Goal: Check status: Check status

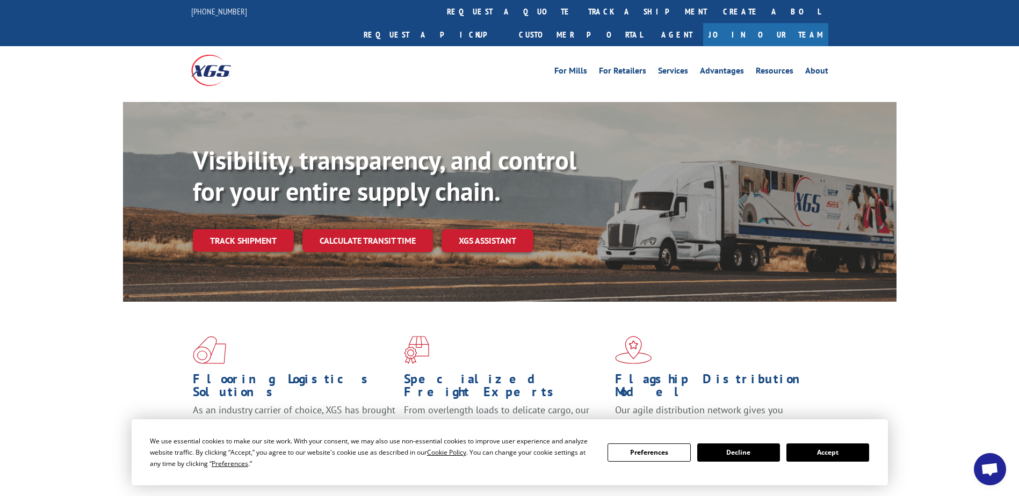
click at [200, 229] on link "Track shipment" at bounding box center [243, 240] width 101 height 23
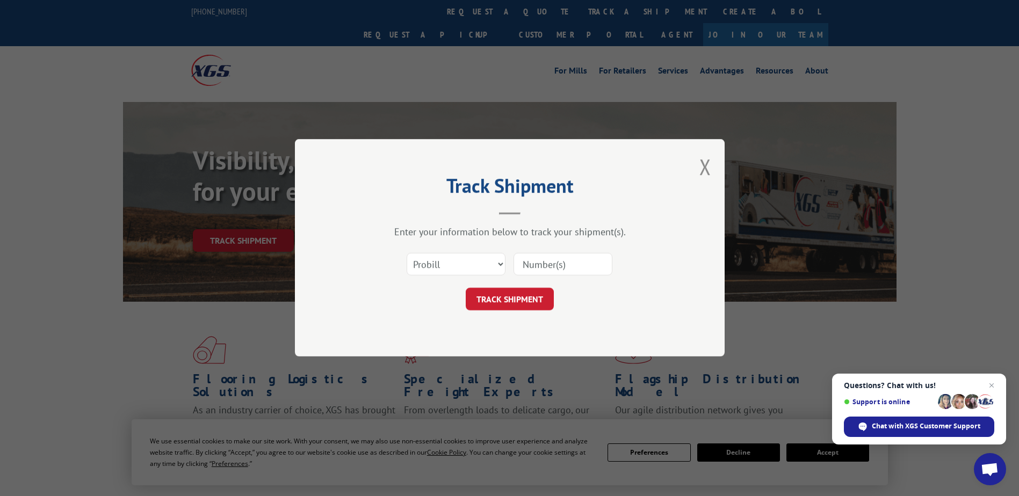
click at [582, 265] on input at bounding box center [563, 265] width 99 height 23
type input "8296160"
click at [501, 262] on select "Select category... Probill BOL PO" at bounding box center [456, 265] width 99 height 23
select select "bol"
click at [407, 254] on select "Select category... Probill BOL PO" at bounding box center [456, 265] width 99 height 23
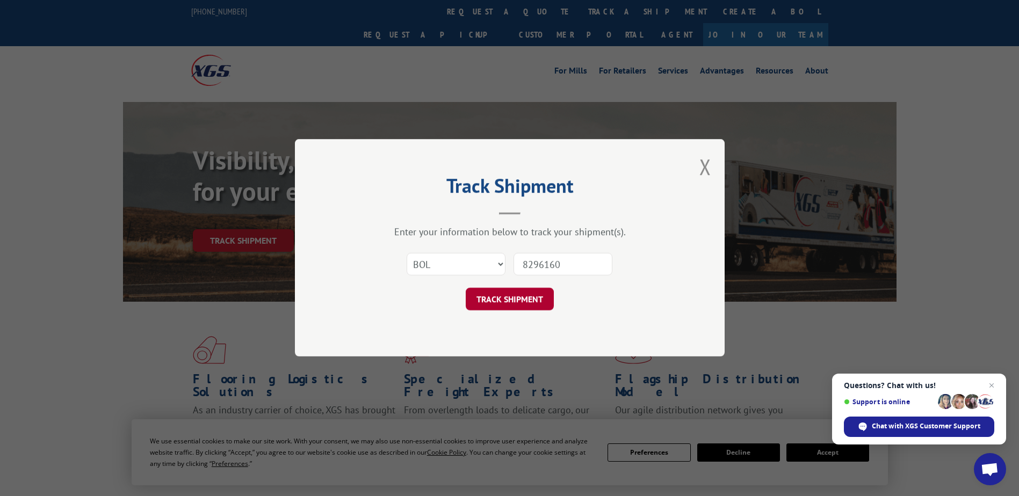
click at [504, 299] on button "TRACK SHIPMENT" at bounding box center [510, 299] width 88 height 23
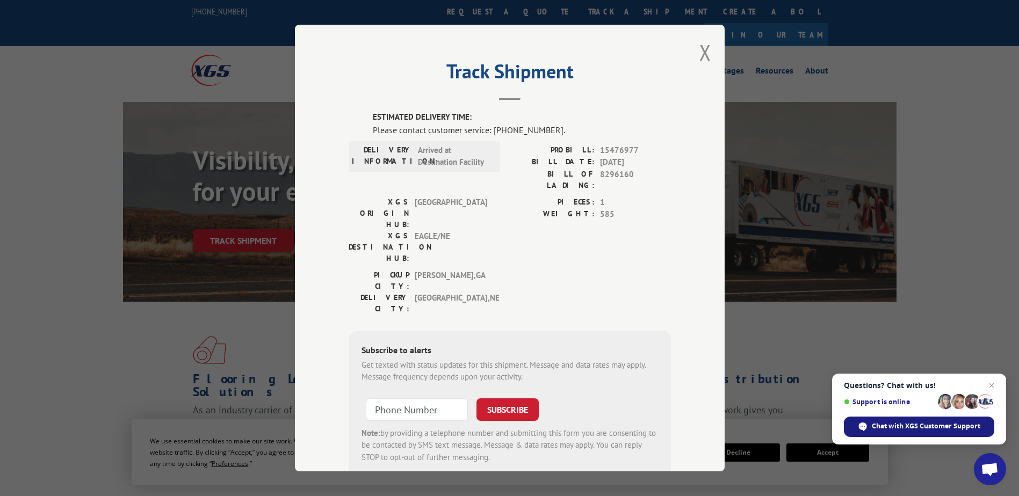
click at [929, 424] on span "Chat with XGS Customer Support" at bounding box center [926, 427] width 109 height 10
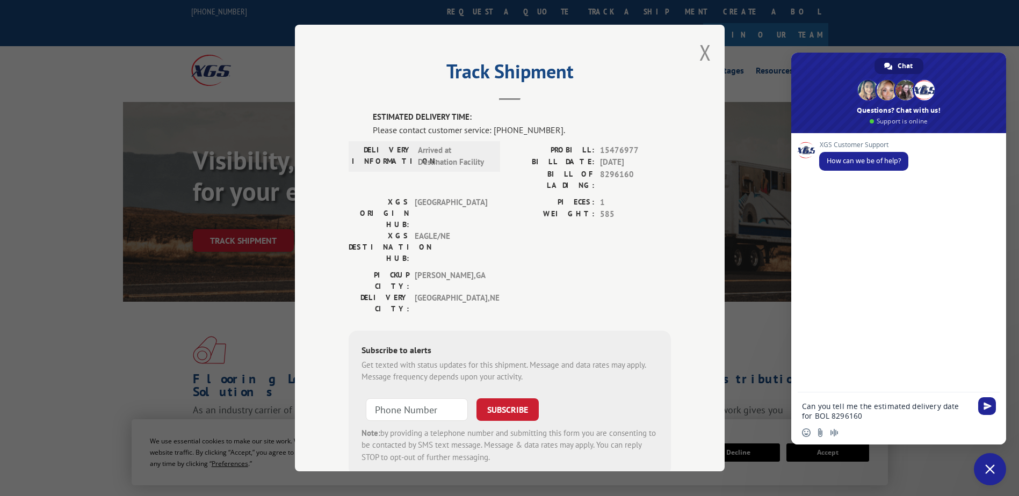
type textarea "Can you tell me the estimated delivery date for BOL 8296160?"
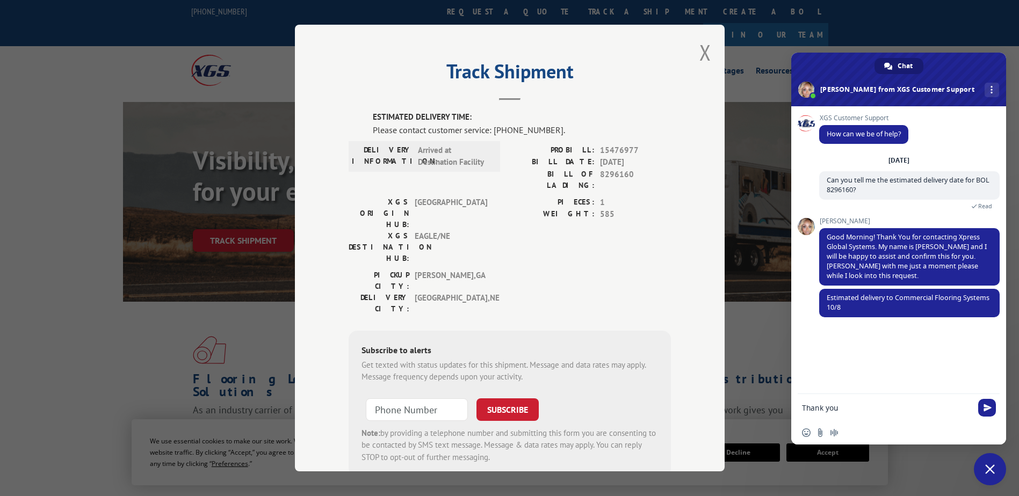
type textarea "Thank you!"
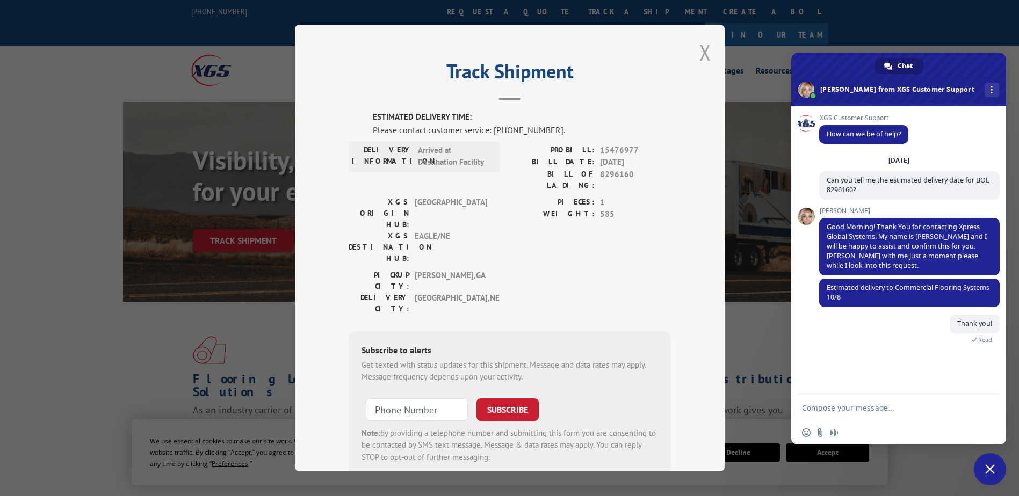
click at [699, 55] on button "Close modal" at bounding box center [705, 52] width 12 height 28
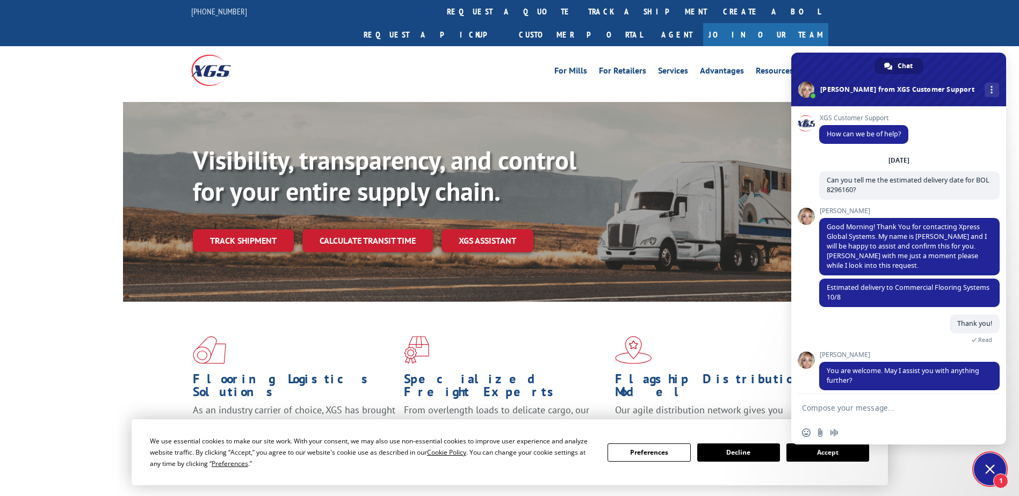
scroll to position [9, 0]
